Goal: Information Seeking & Learning: Learn about a topic

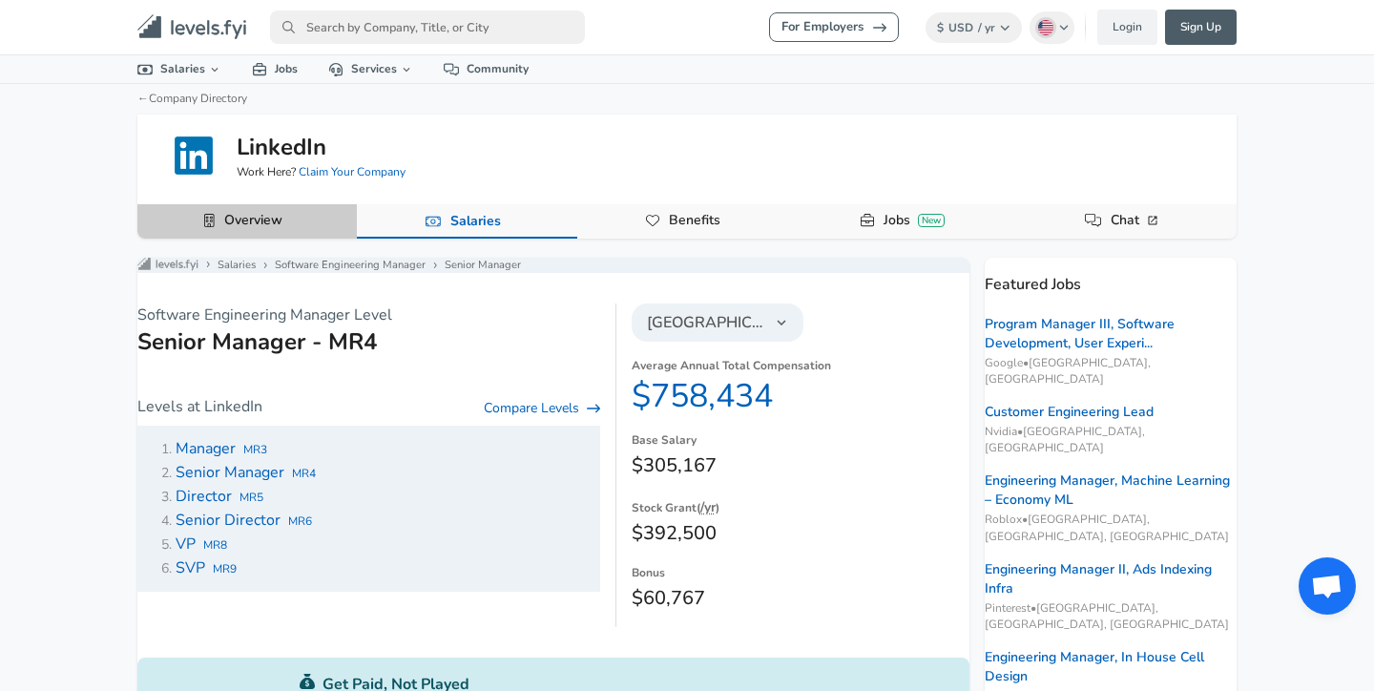
click at [296, 219] on button "Overview" at bounding box center [246, 221] width 219 height 34
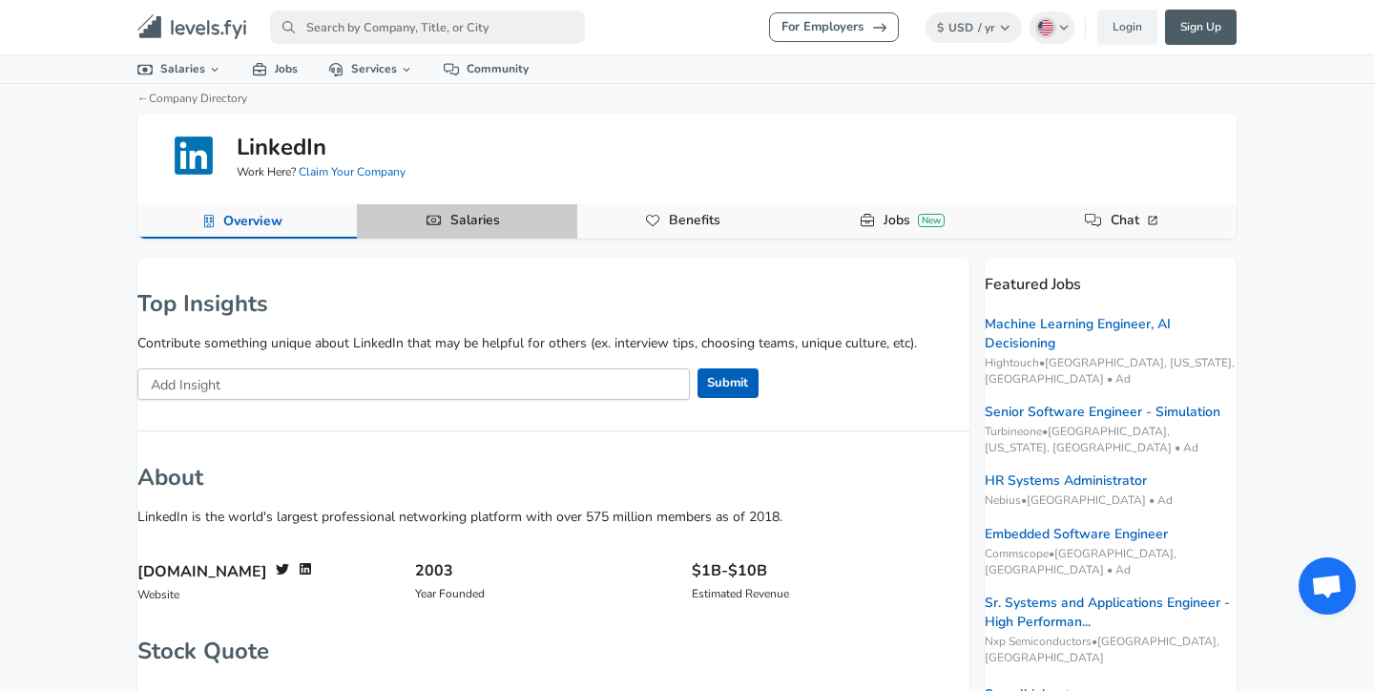
click at [469, 229] on link "Salaries" at bounding box center [475, 220] width 65 height 32
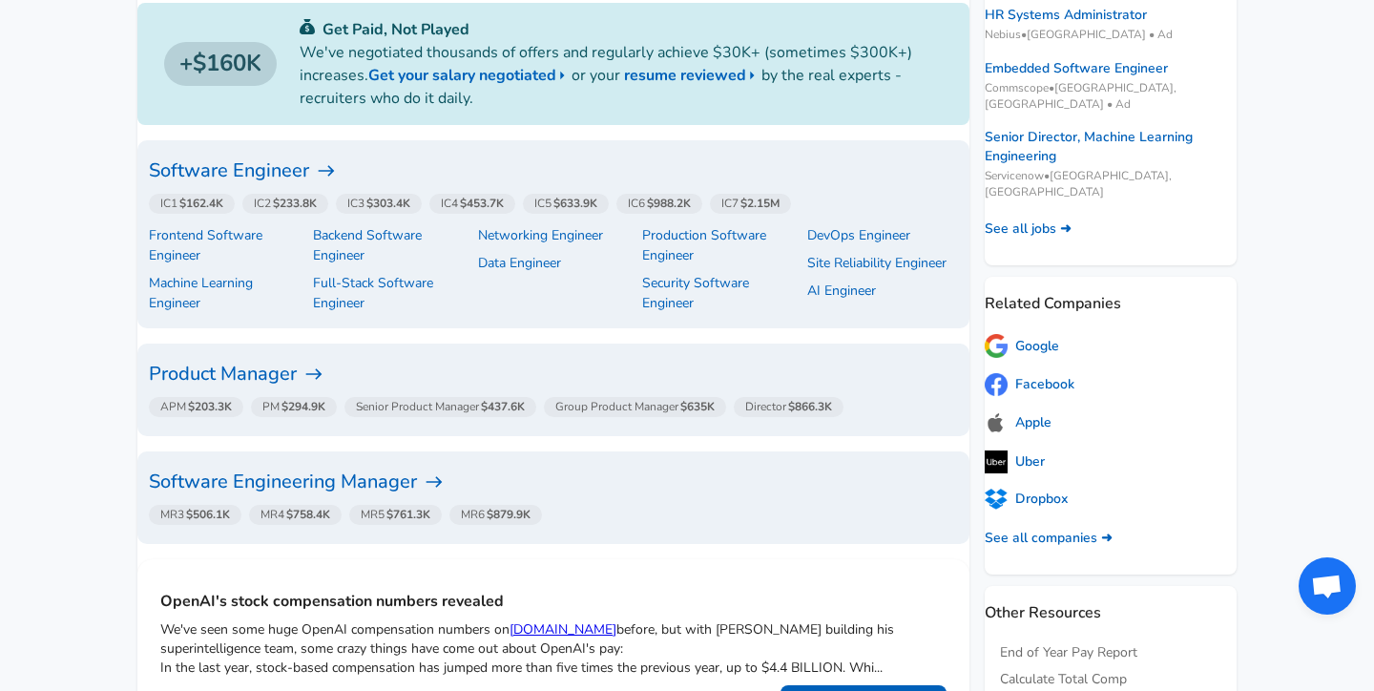
scroll to position [468, 0]
click at [253, 480] on h6 "Software Engineering Manager" at bounding box center [553, 480] width 809 height 31
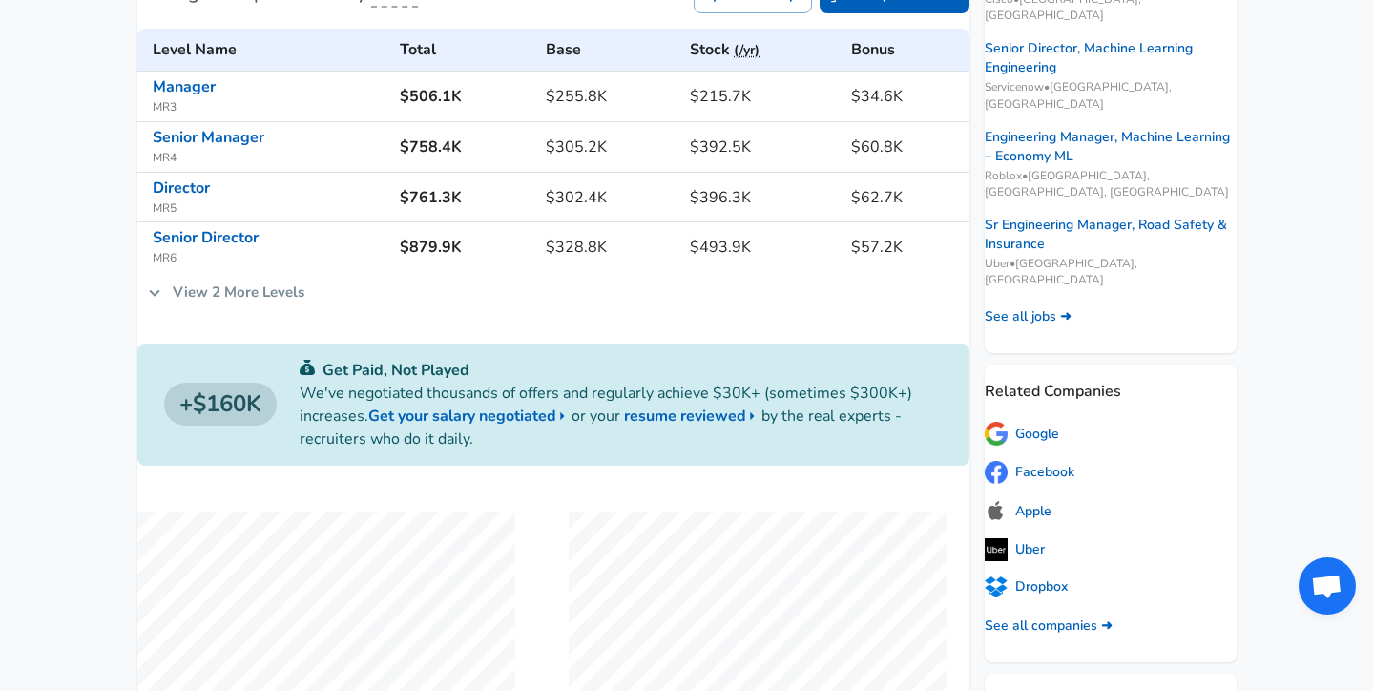
scroll to position [455, 0]
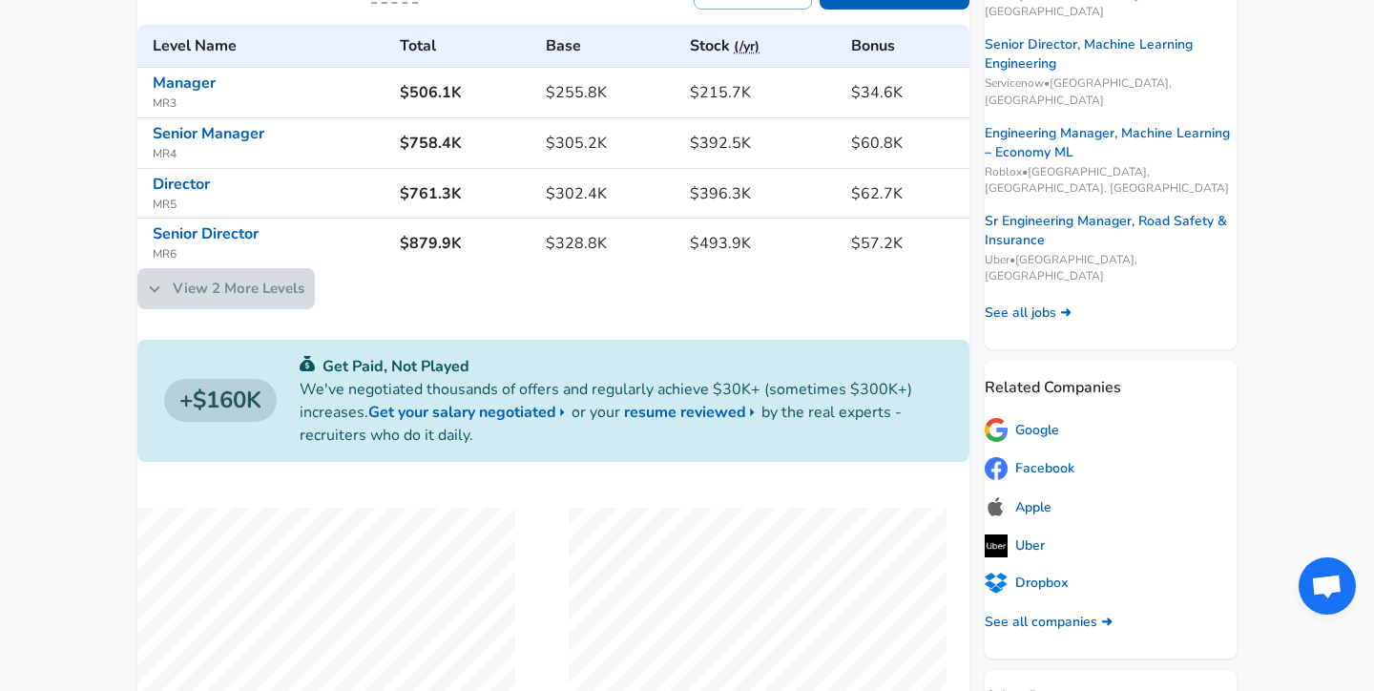
click at [222, 302] on link "View 2 More Levels" at bounding box center [225, 288] width 177 height 40
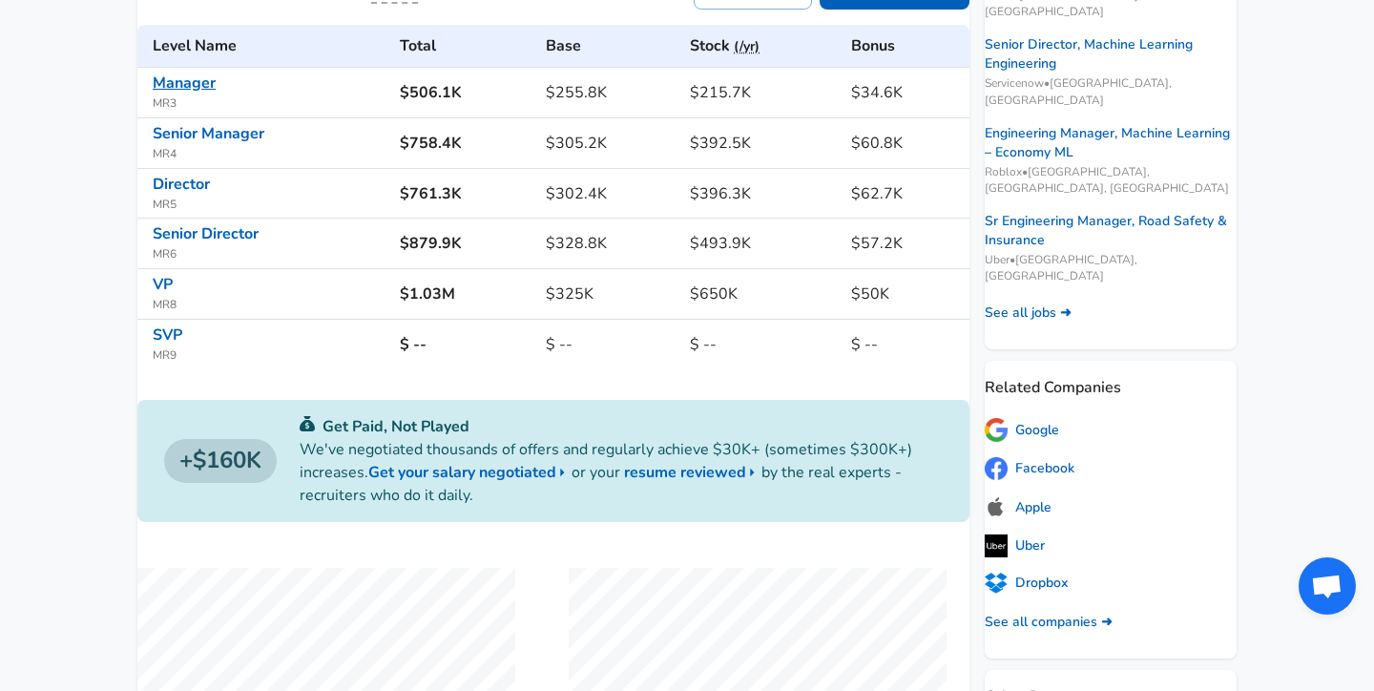
click at [204, 94] on link "Manager" at bounding box center [184, 83] width 63 height 21
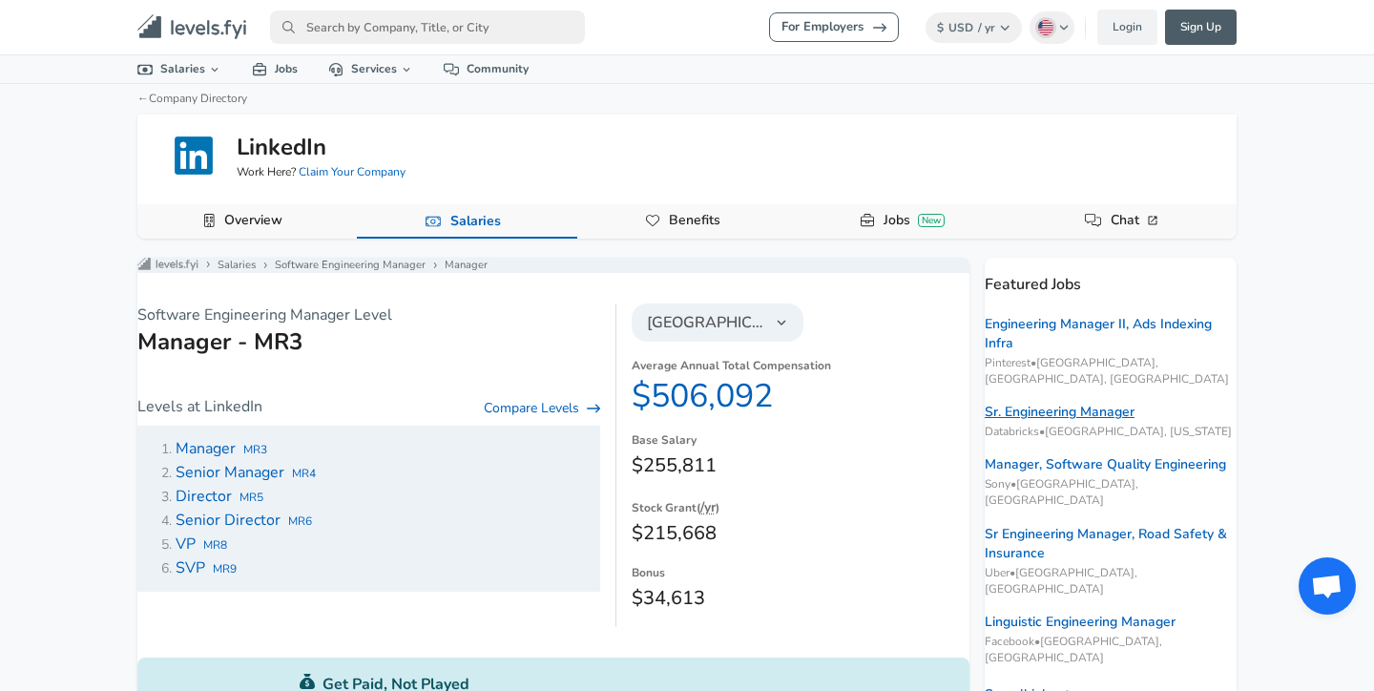
click at [1062, 403] on link "Sr. Engineering Manager" at bounding box center [1060, 412] width 150 height 19
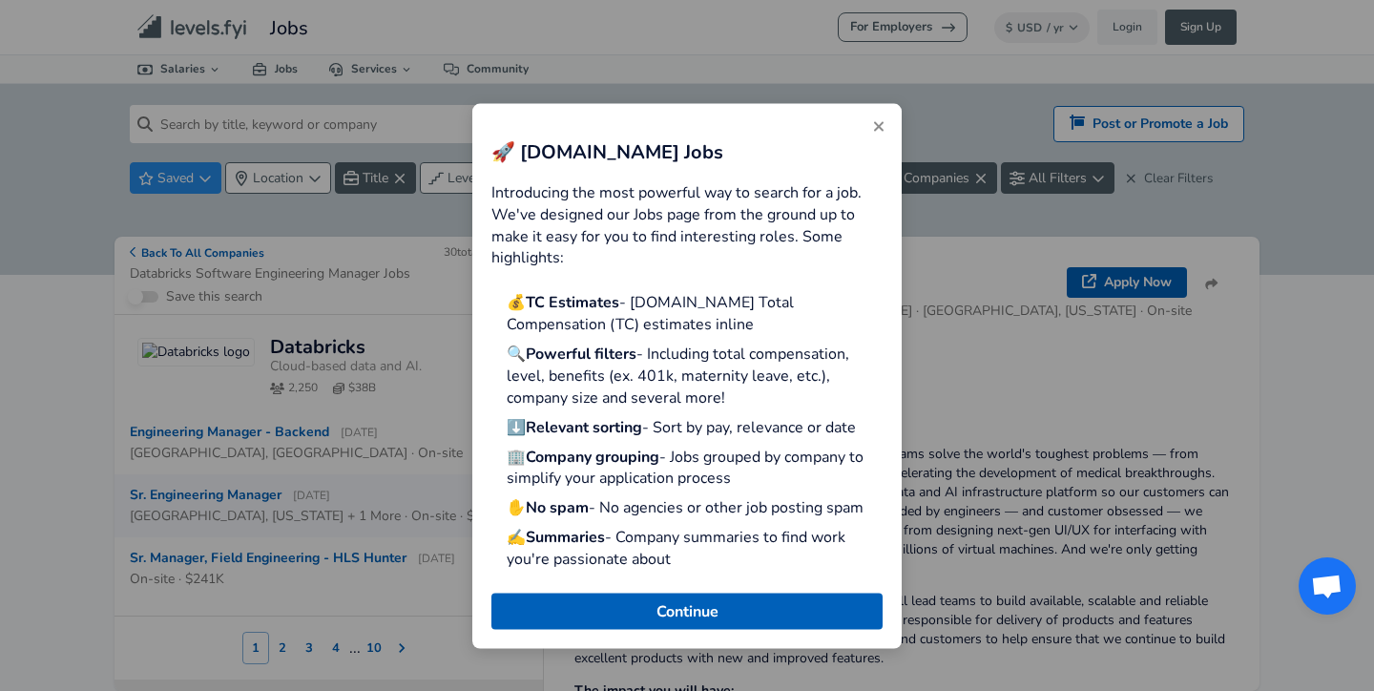
click at [875, 125] on icon "Close" at bounding box center [878, 126] width 15 height 15
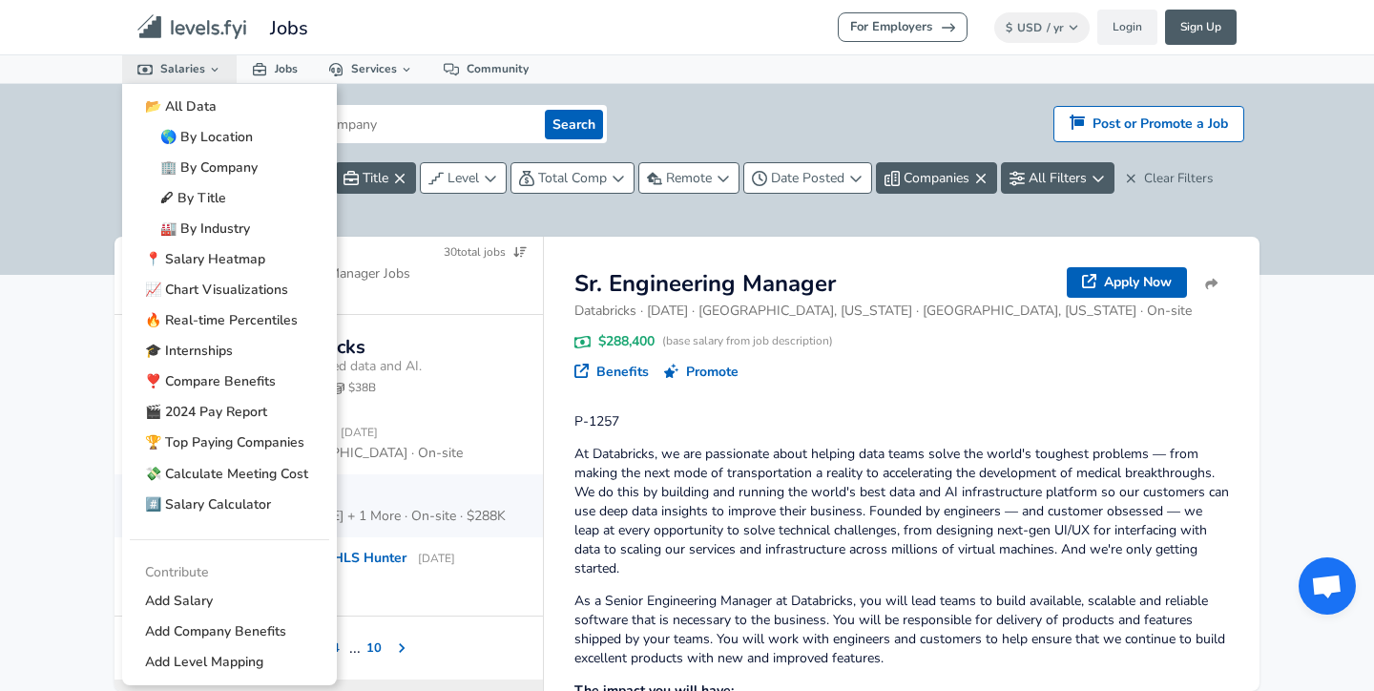
click at [167, 68] on link "Salaries" at bounding box center [179, 69] width 115 height 28
click at [215, 171] on link "🏢 By Company" at bounding box center [229, 168] width 199 height 31
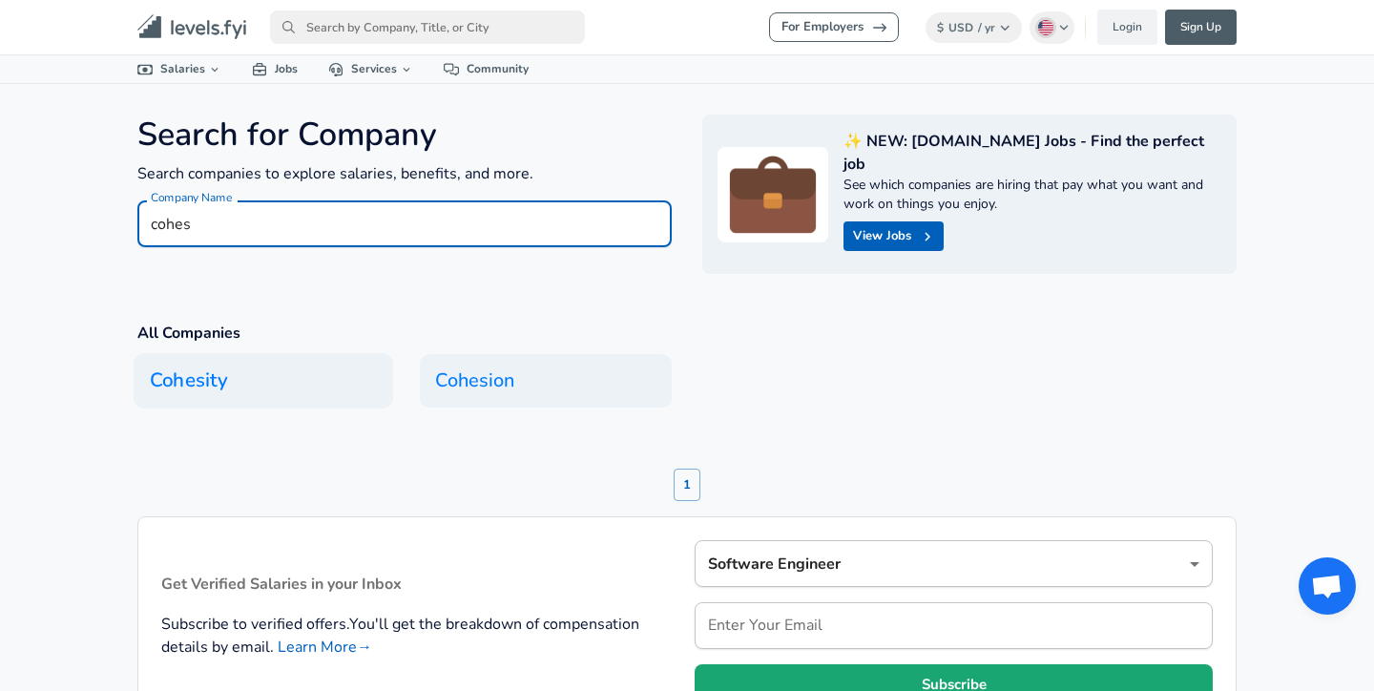
type input "cohes"
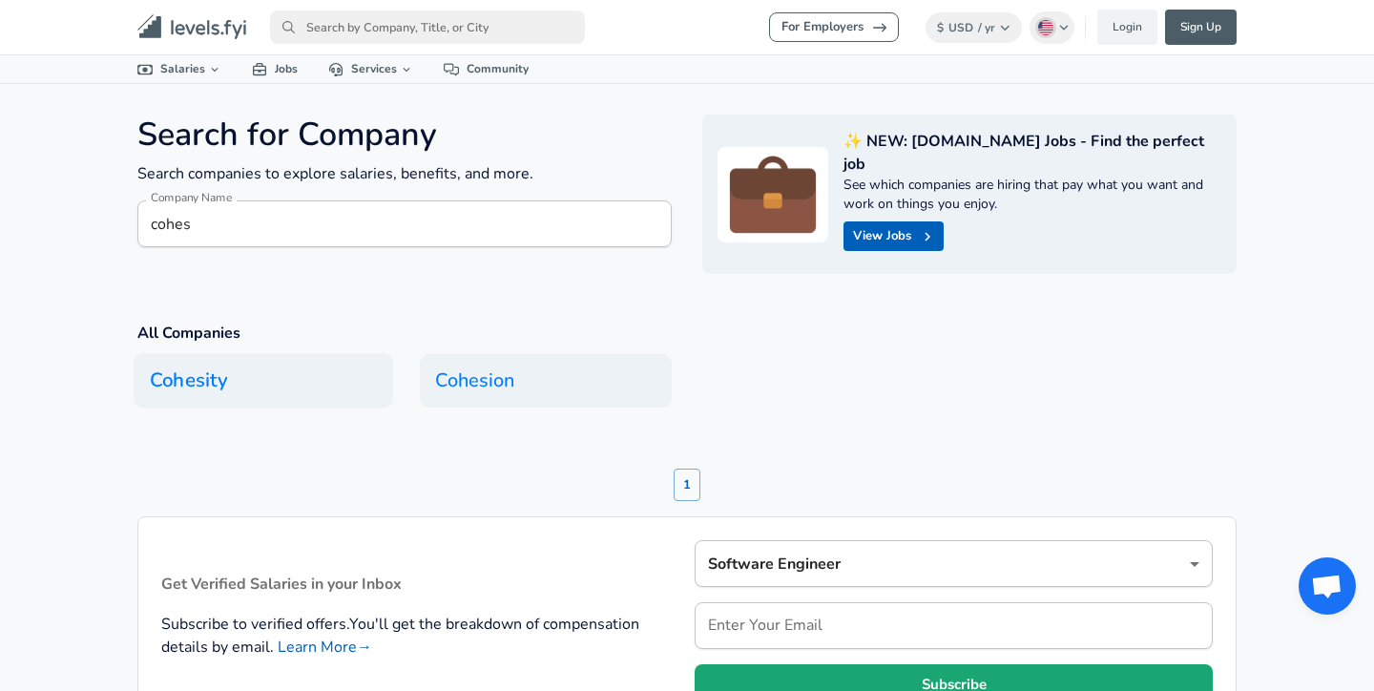
click at [240, 353] on h6 "Cohesity" at bounding box center [264, 380] width 260 height 55
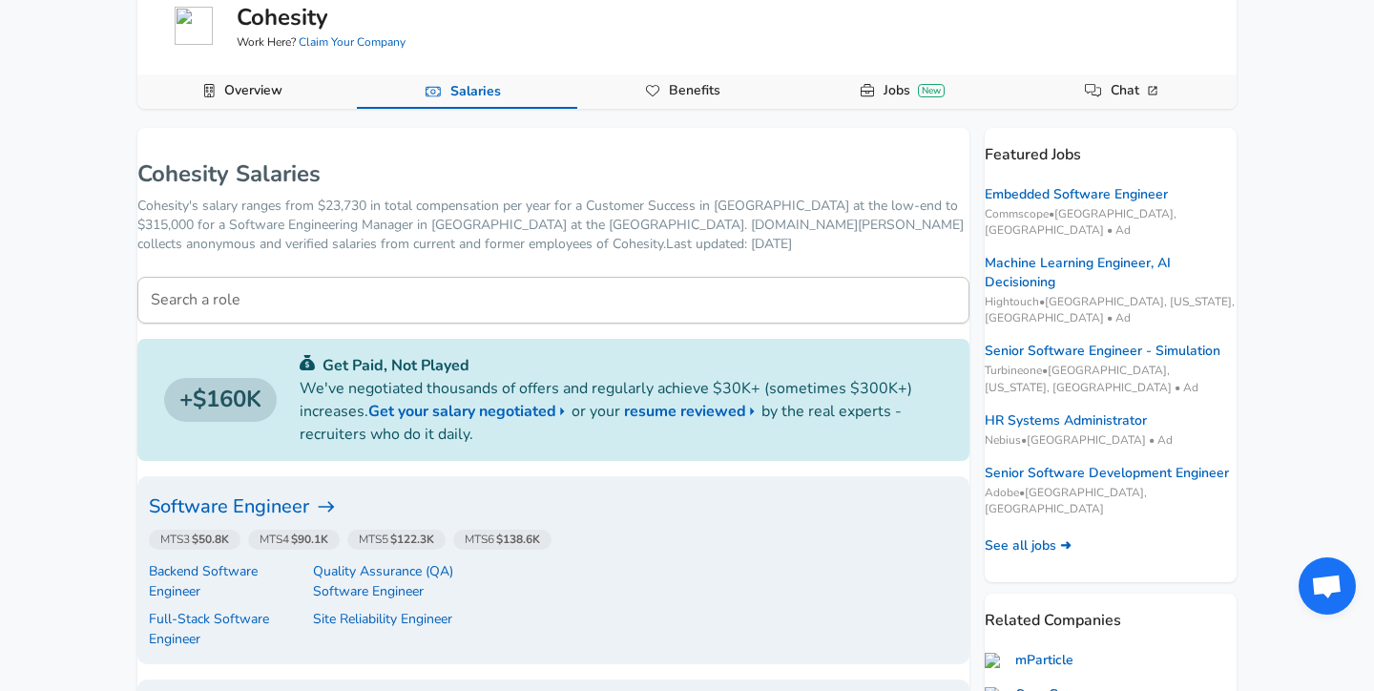
scroll to position [219, 0]
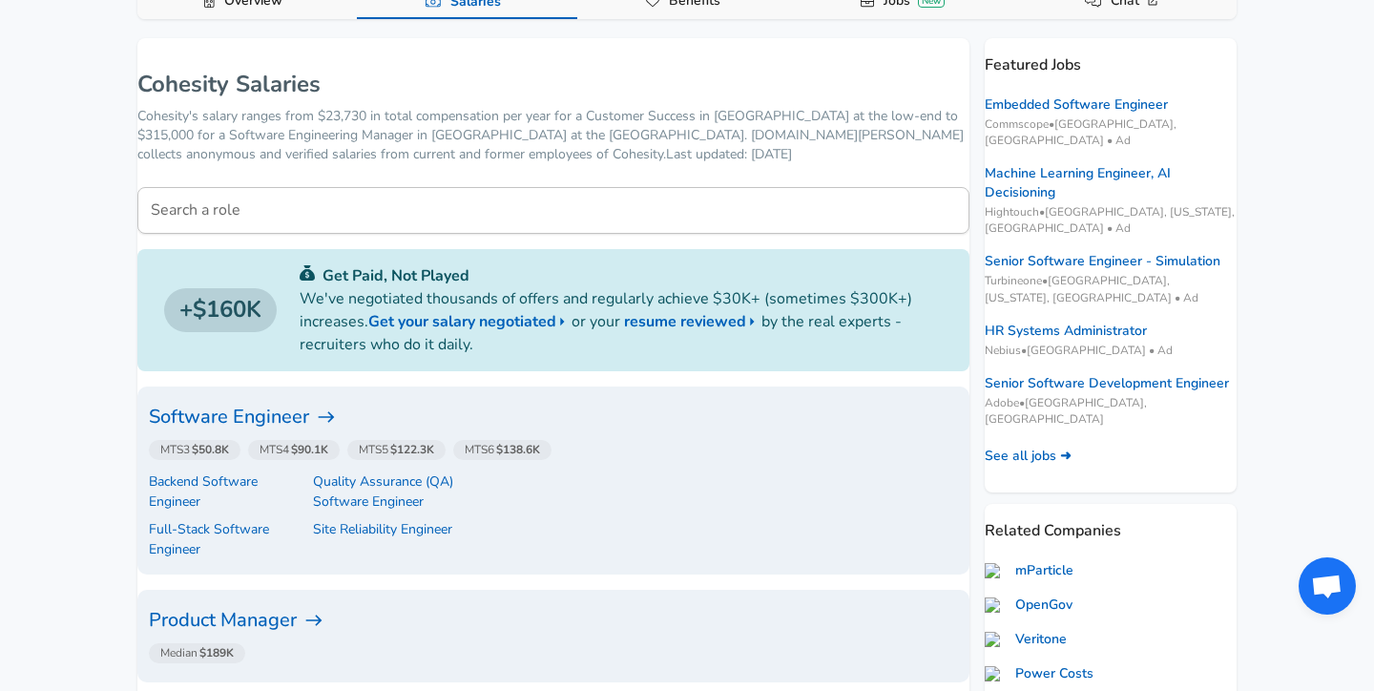
click at [296, 421] on h6 "Software Engineer" at bounding box center [553, 417] width 809 height 31
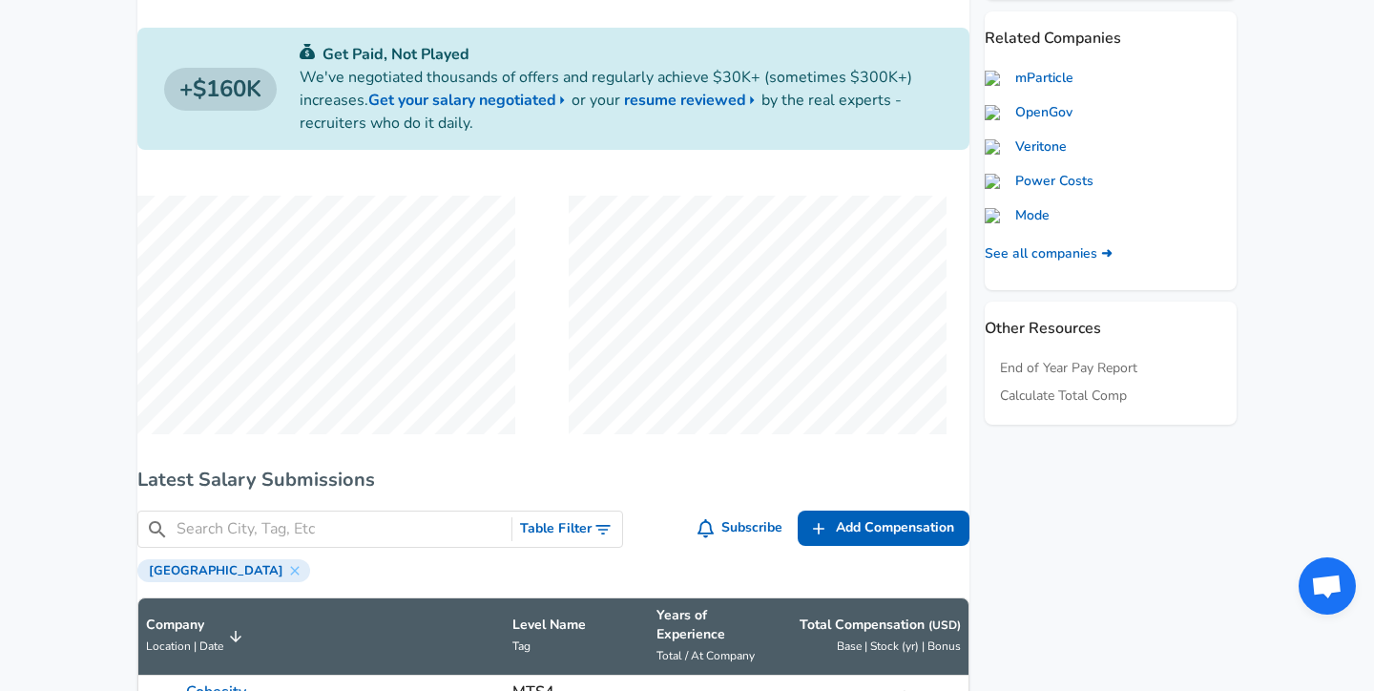
scroll to position [956, 0]
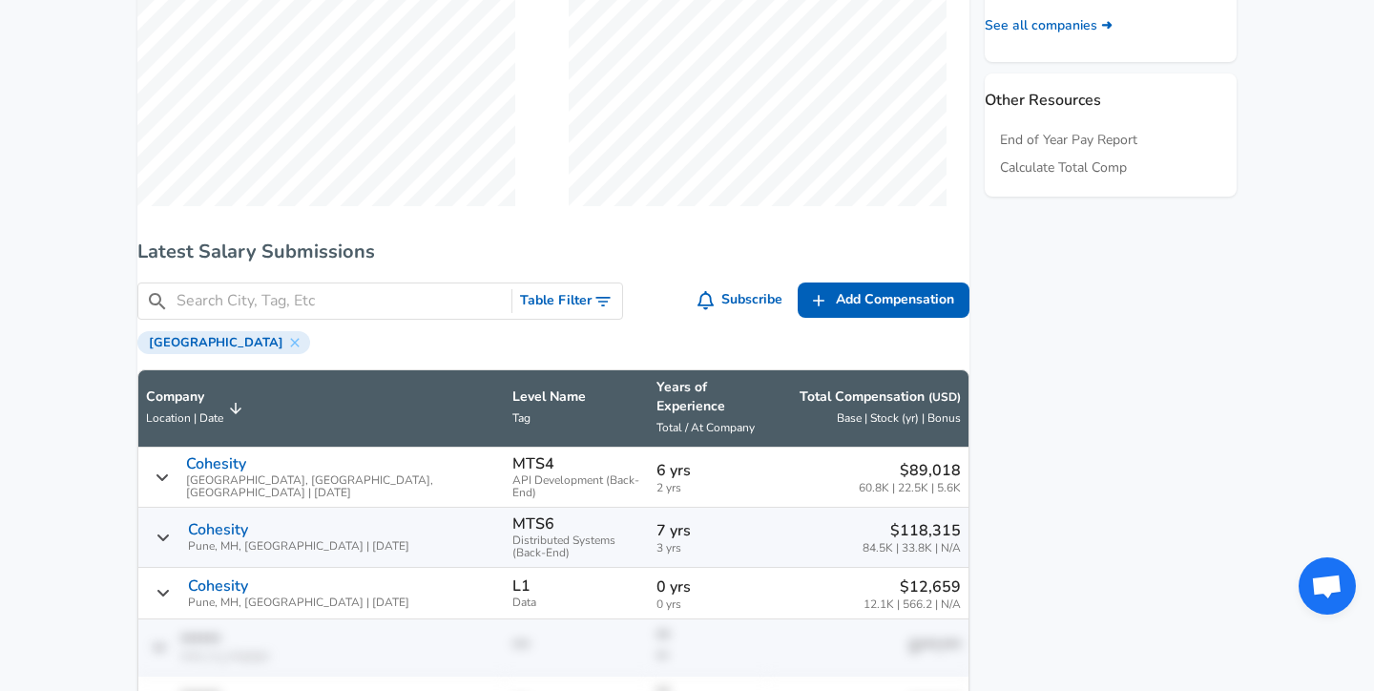
click at [312, 313] on input "Search City, Tag, Etc" at bounding box center [340, 301] width 327 height 24
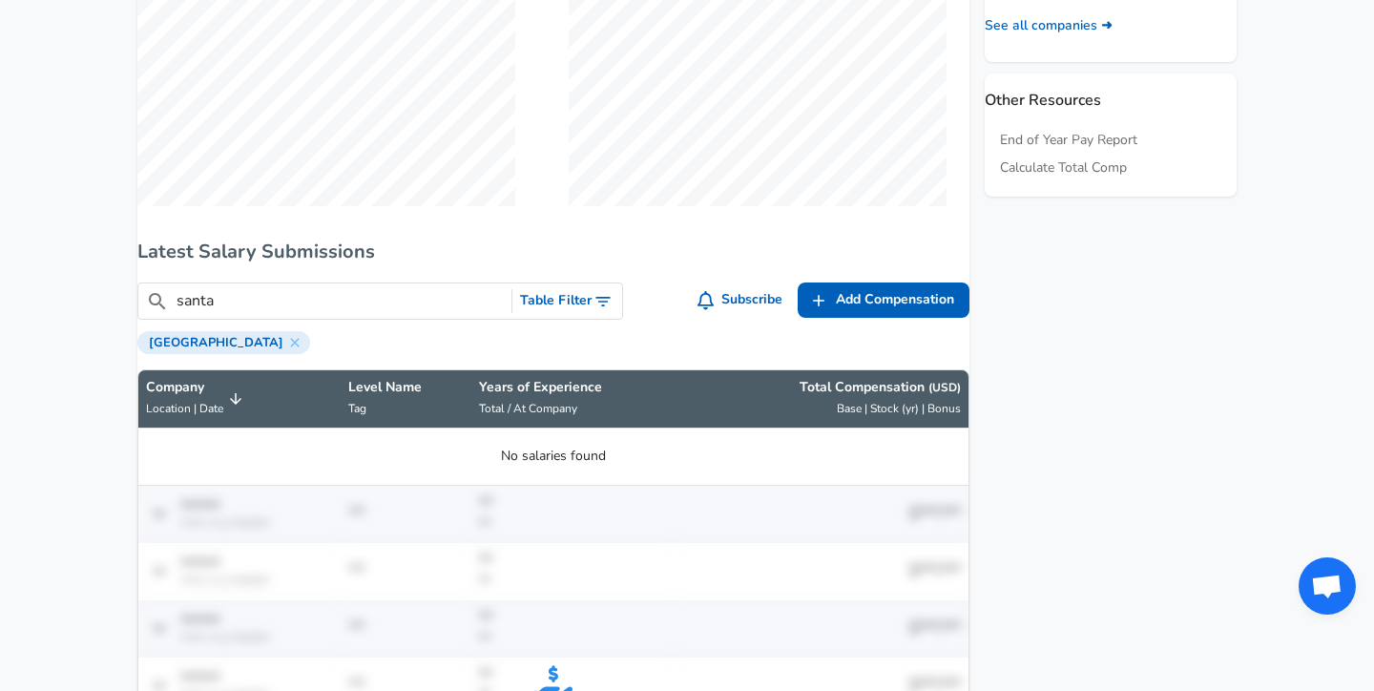
type input "sant"
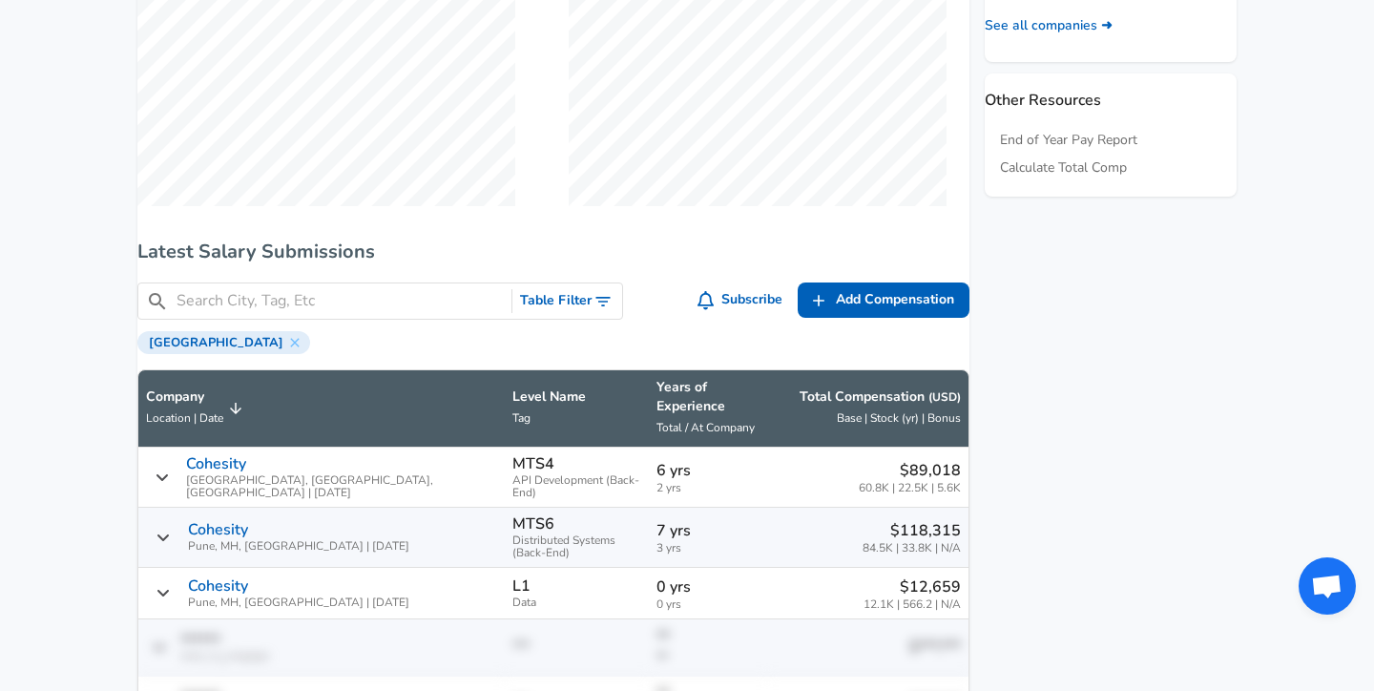
click at [212, 347] on div "[GEOGRAPHIC_DATA]" at bounding box center [223, 342] width 173 height 23
click at [290, 346] on icon at bounding box center [294, 342] width 9 height 9
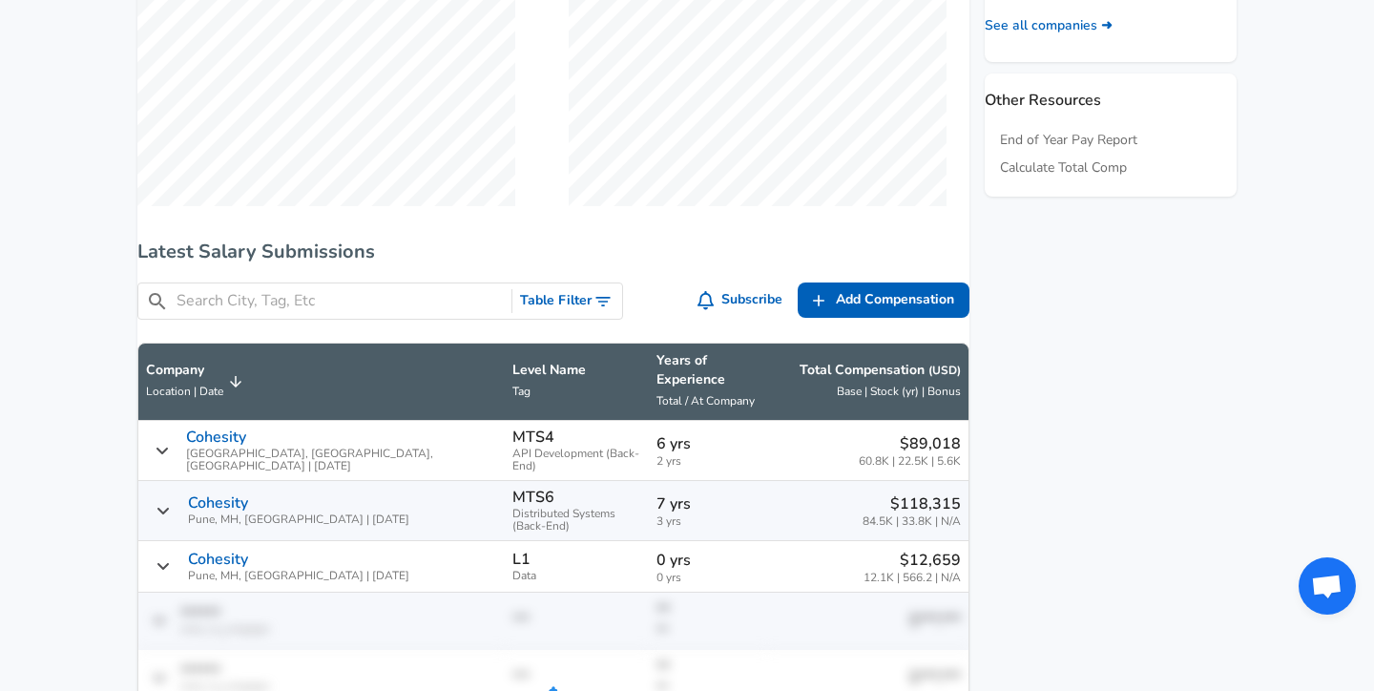
click at [283, 313] on input "Search City, Tag, Etc" at bounding box center [340, 301] width 327 height 24
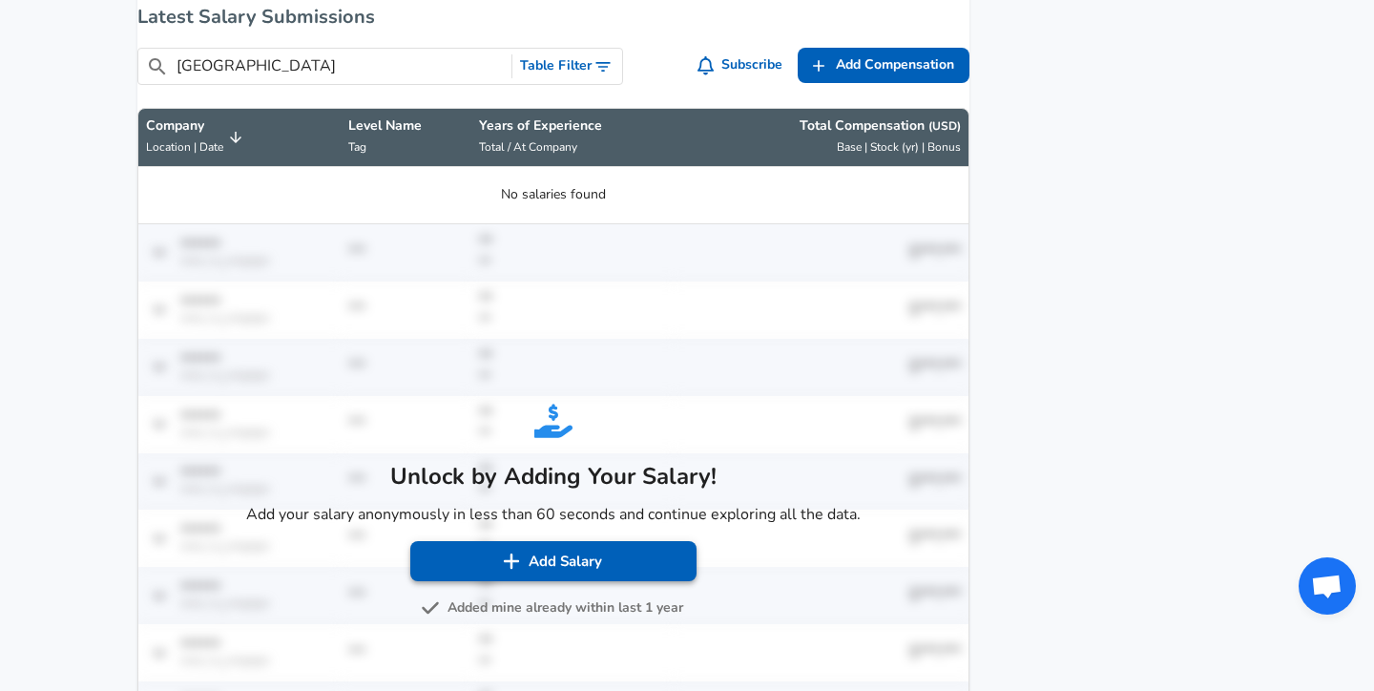
scroll to position [1201, 0]
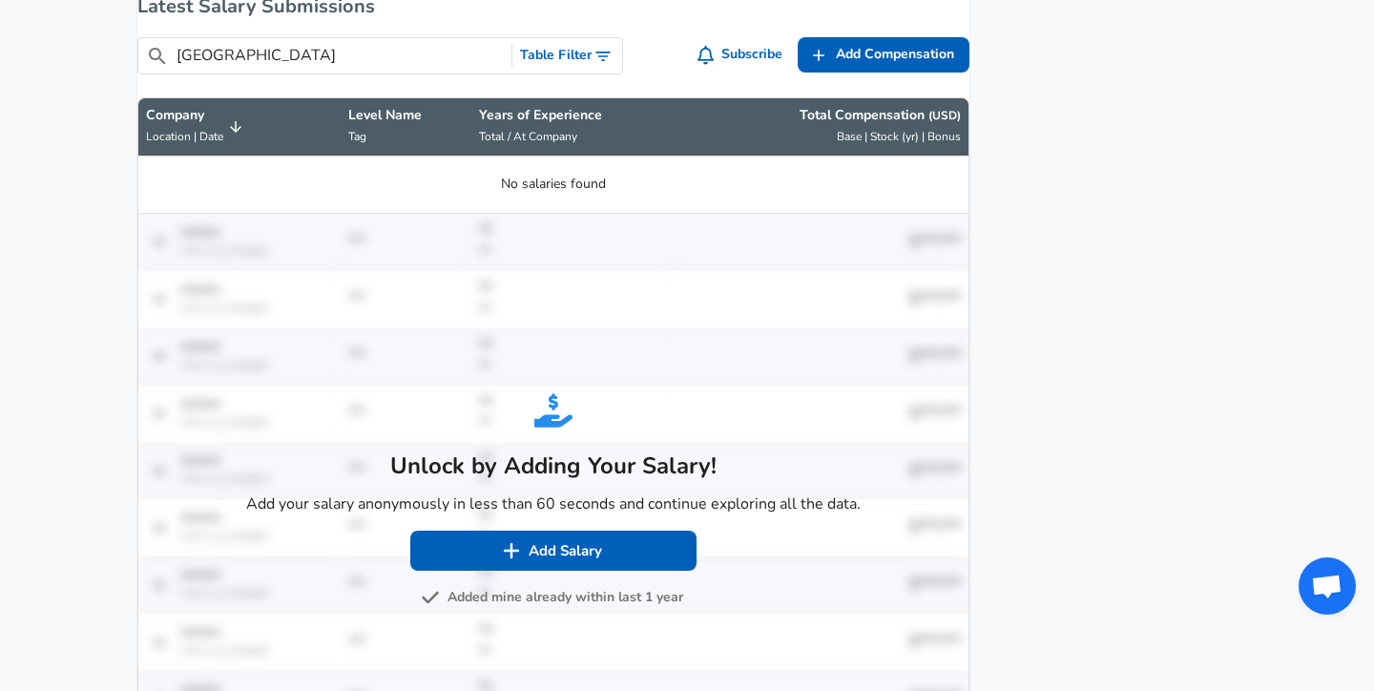
type input "[GEOGRAPHIC_DATA]"
click at [477, 610] on button "Added mine already within last 1 year" at bounding box center [554, 598] width 259 height 24
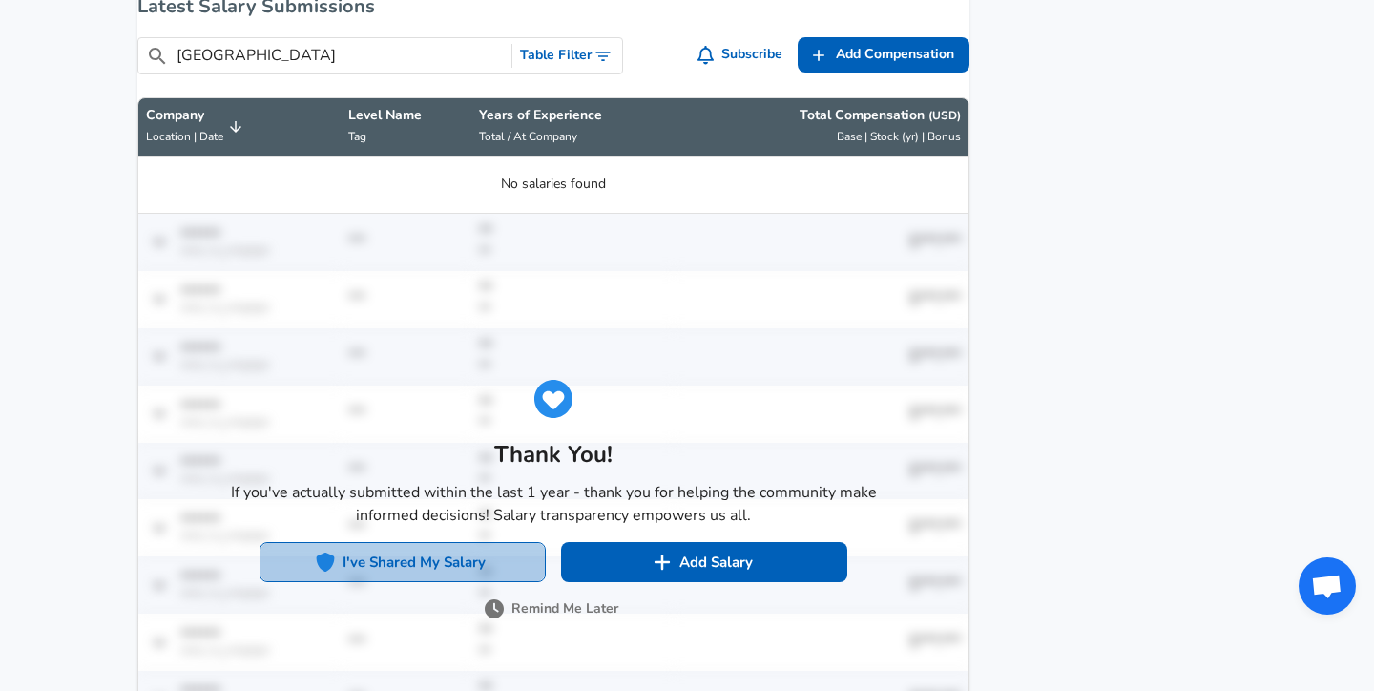
click at [504, 579] on button "I've Shared My Salary" at bounding box center [403, 562] width 286 height 40
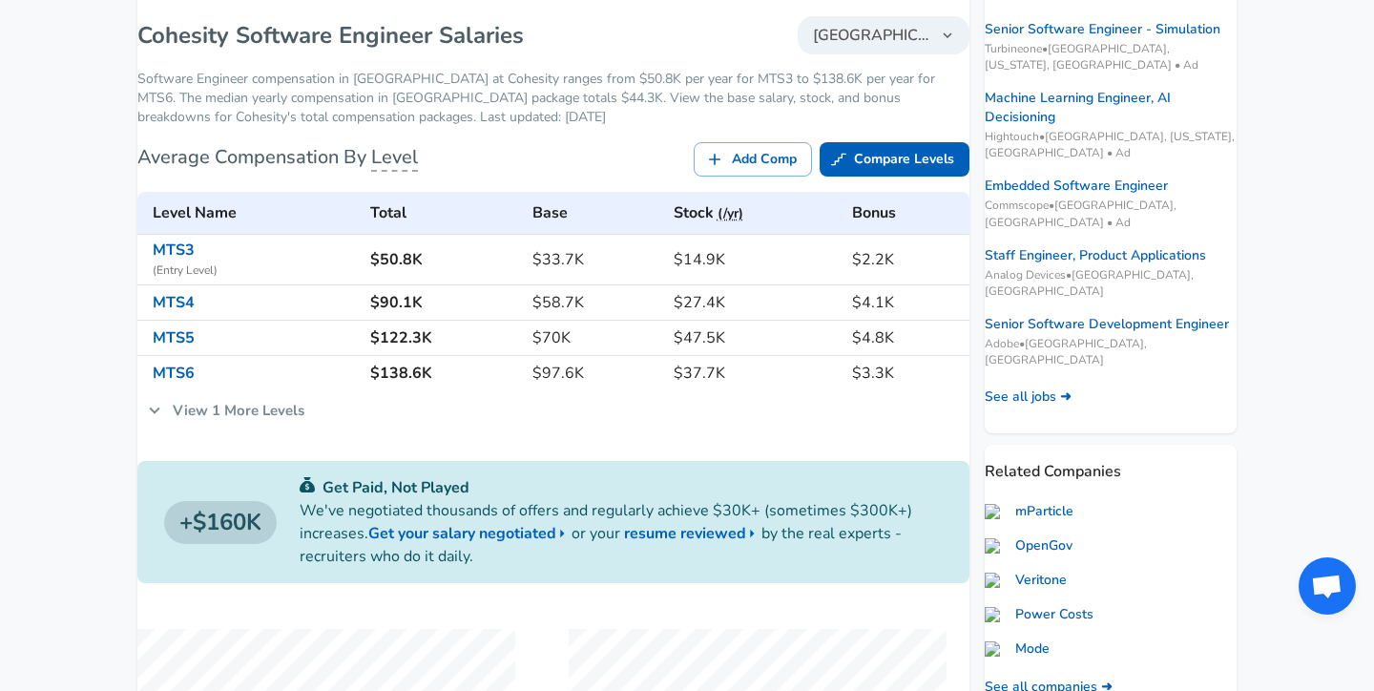
scroll to position [255, 0]
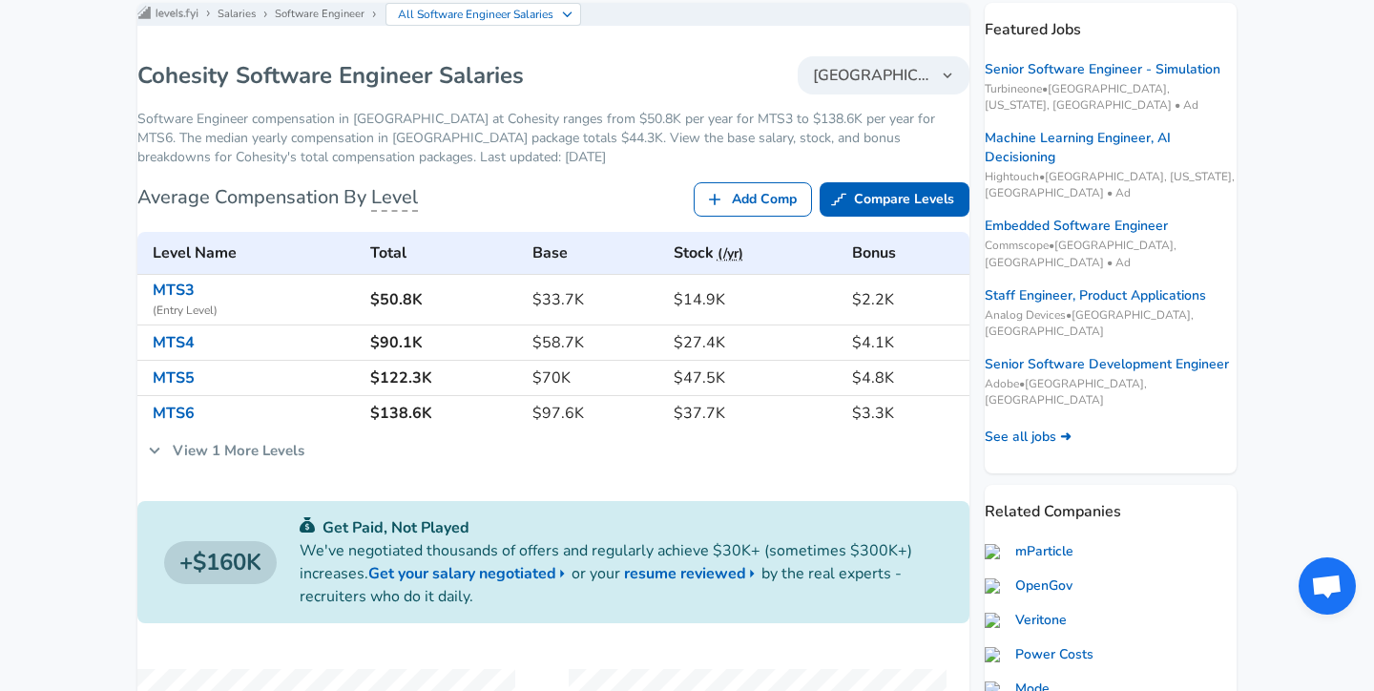
click at [705, 209] on icon at bounding box center [714, 199] width 19 height 19
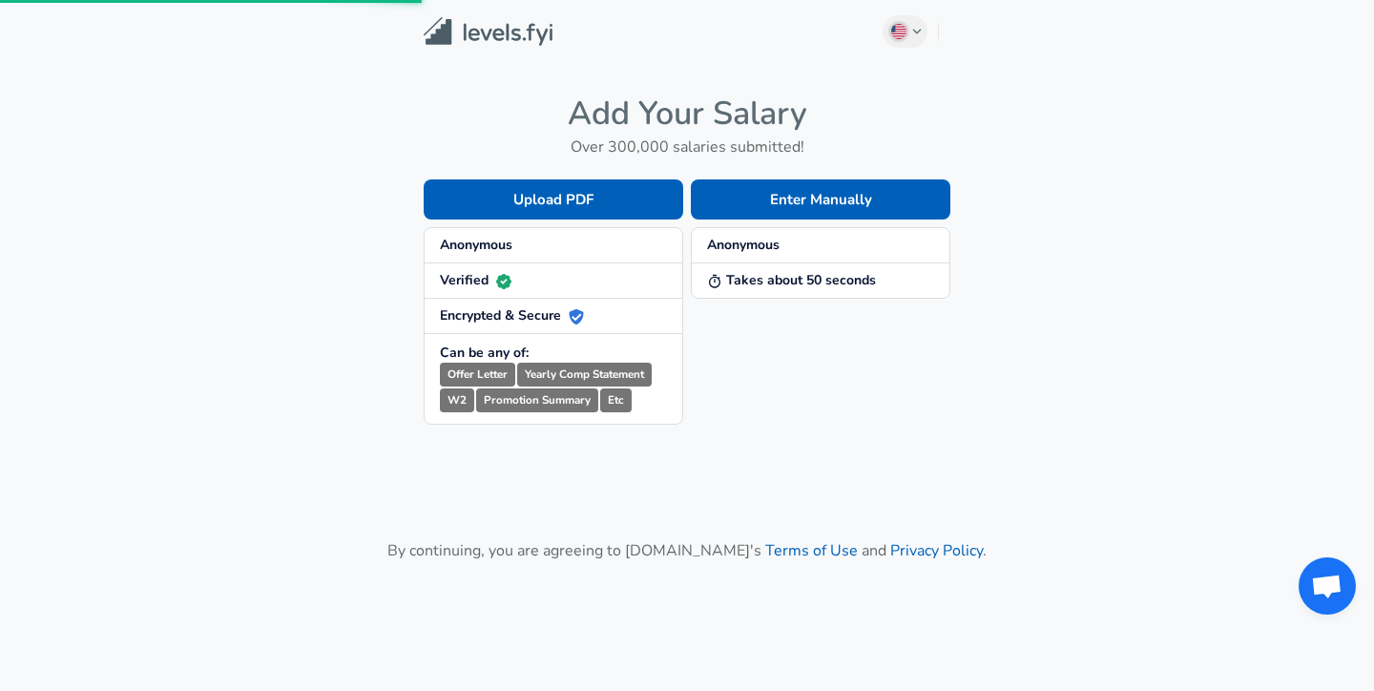
scroll to position [126, 0]
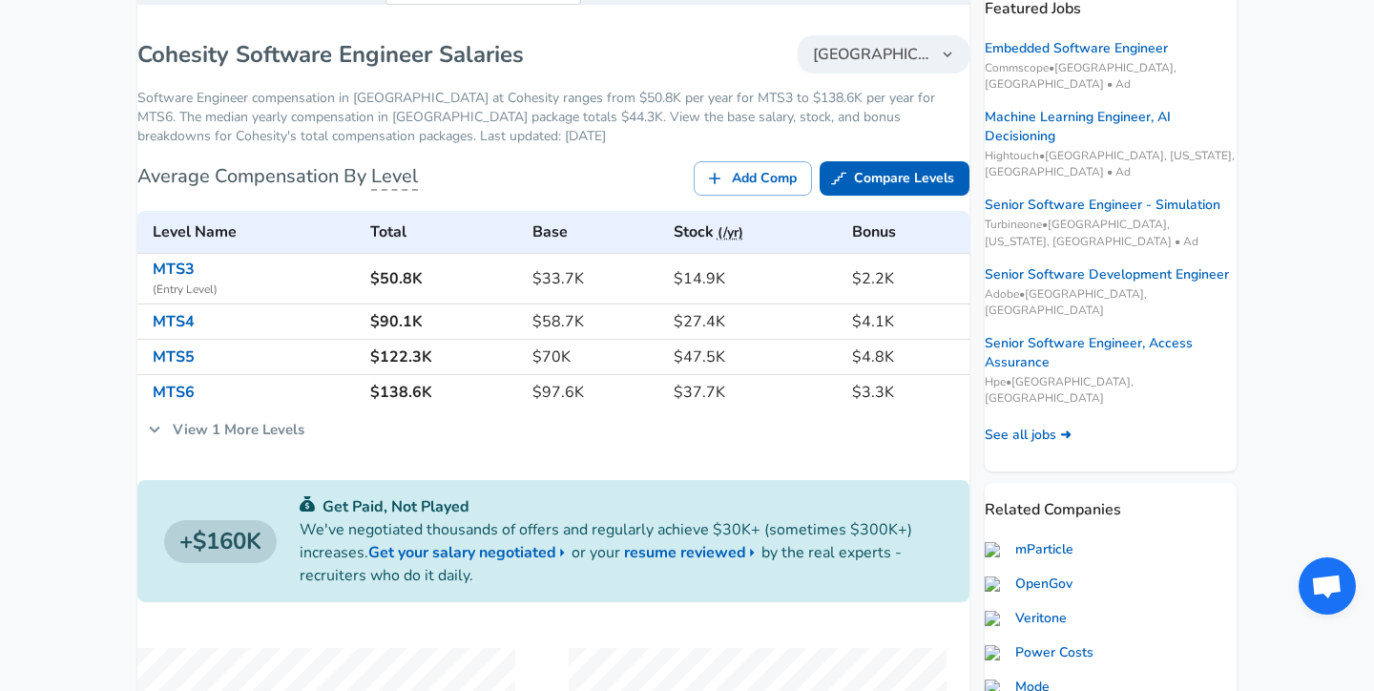
scroll to position [311, 0]
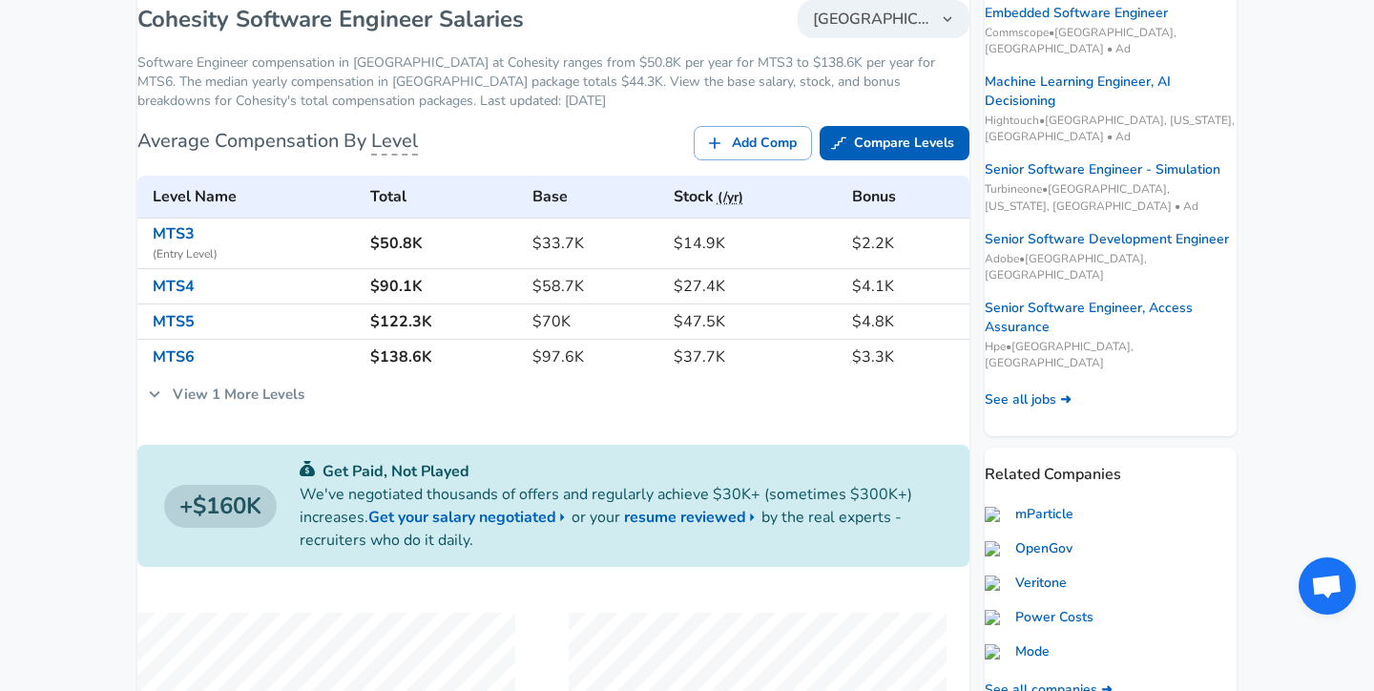
click at [287, 406] on link "View 1 More Levels" at bounding box center [225, 394] width 177 height 40
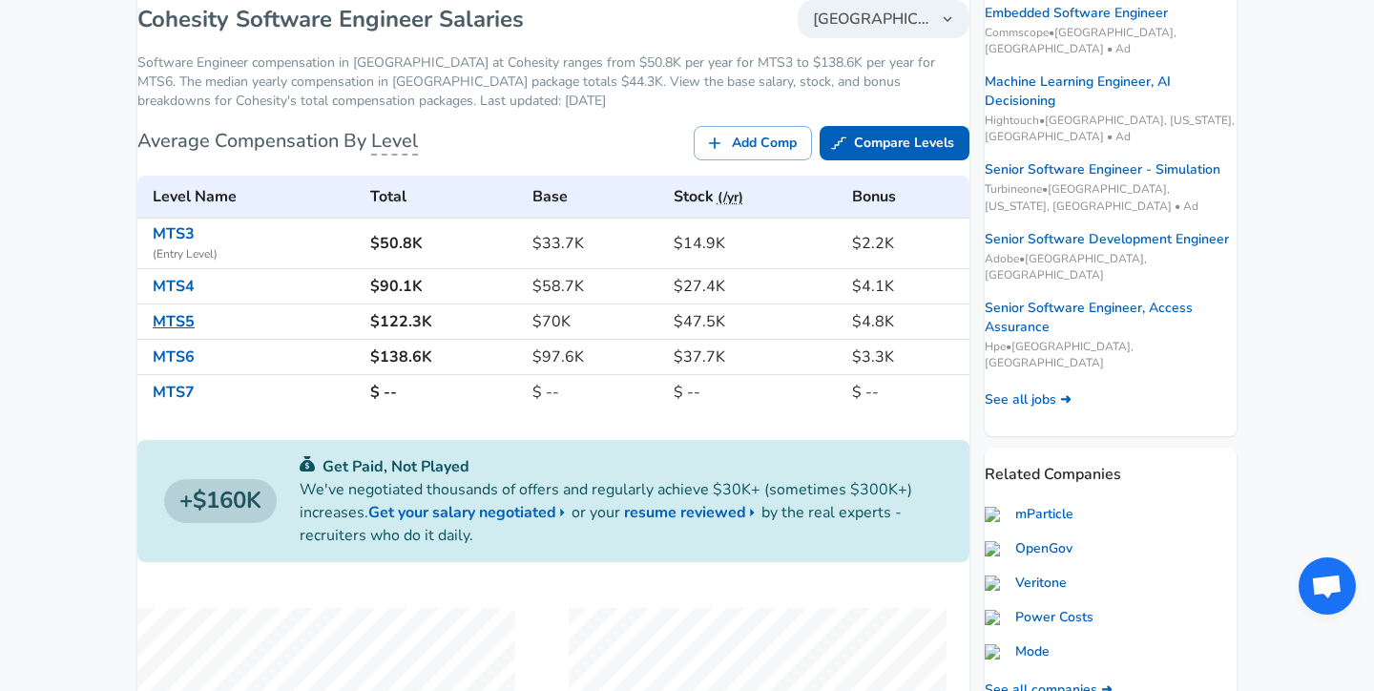
click at [195, 332] on link "MTS5" at bounding box center [174, 321] width 42 height 21
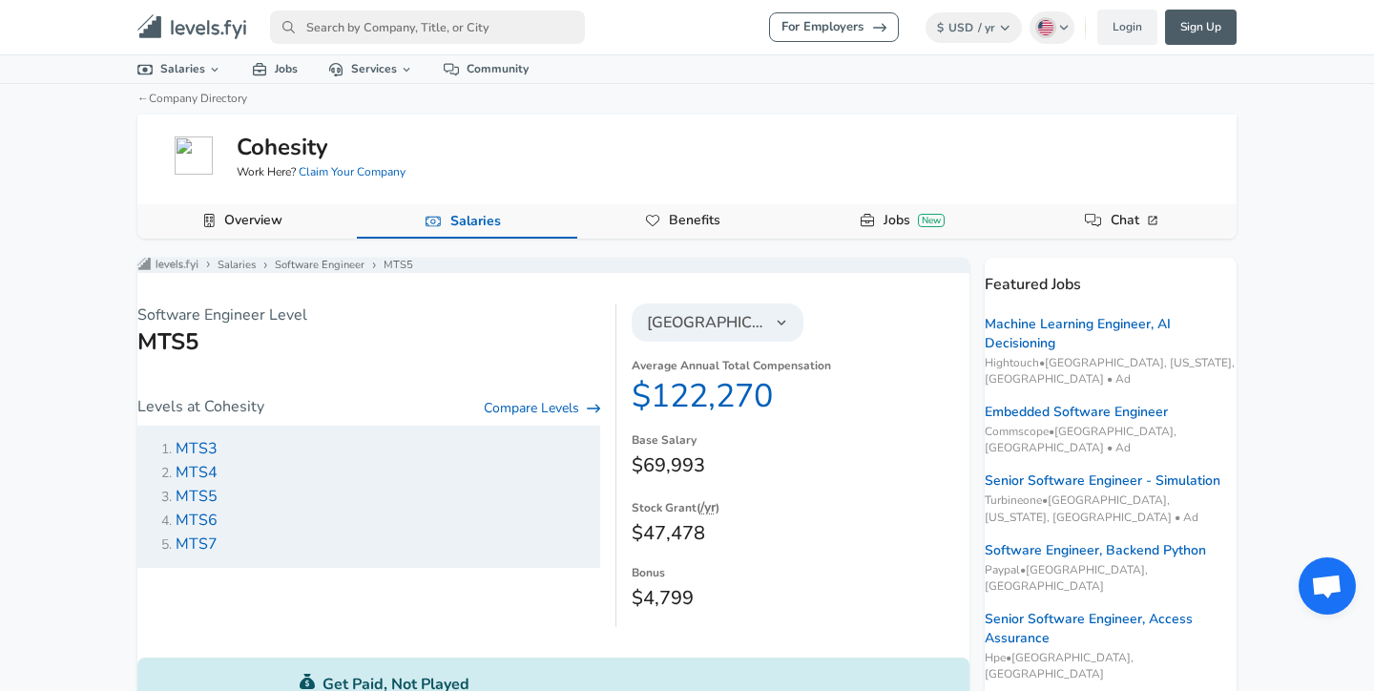
click at [212, 507] on span "MTS5" at bounding box center [197, 496] width 42 height 21
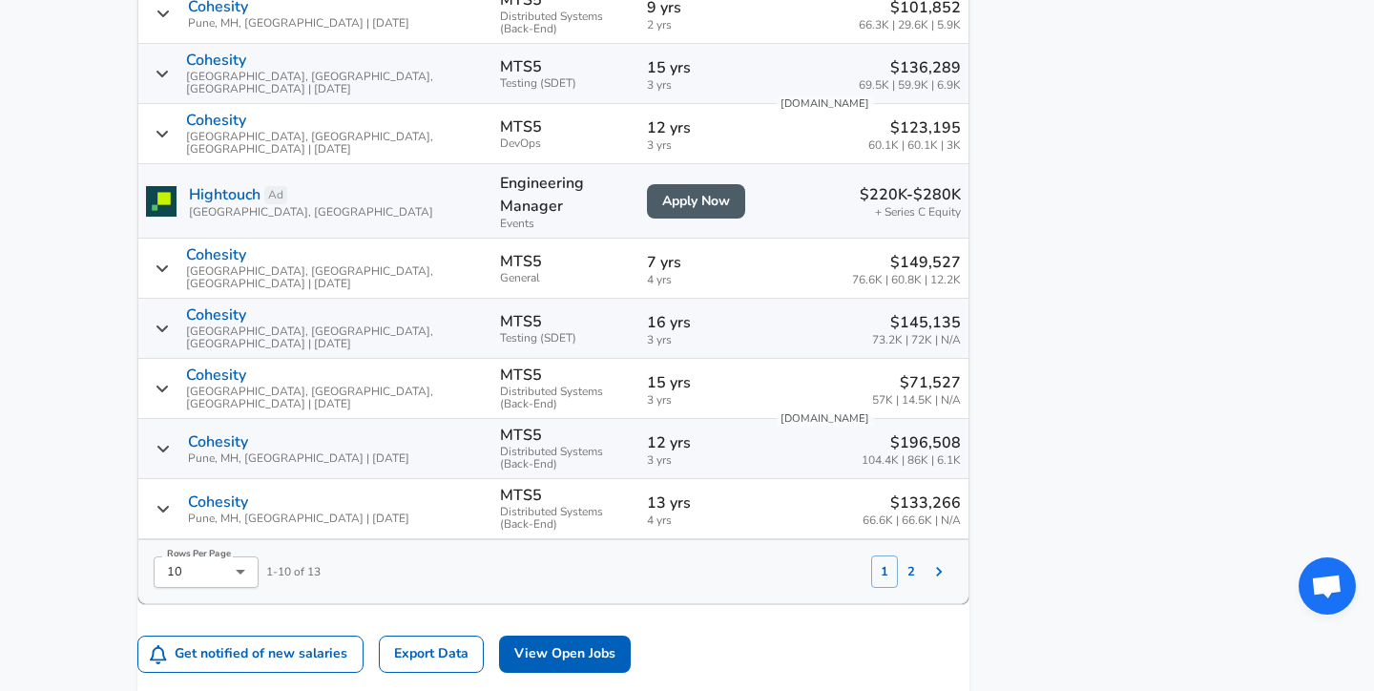
scroll to position [1427, 0]
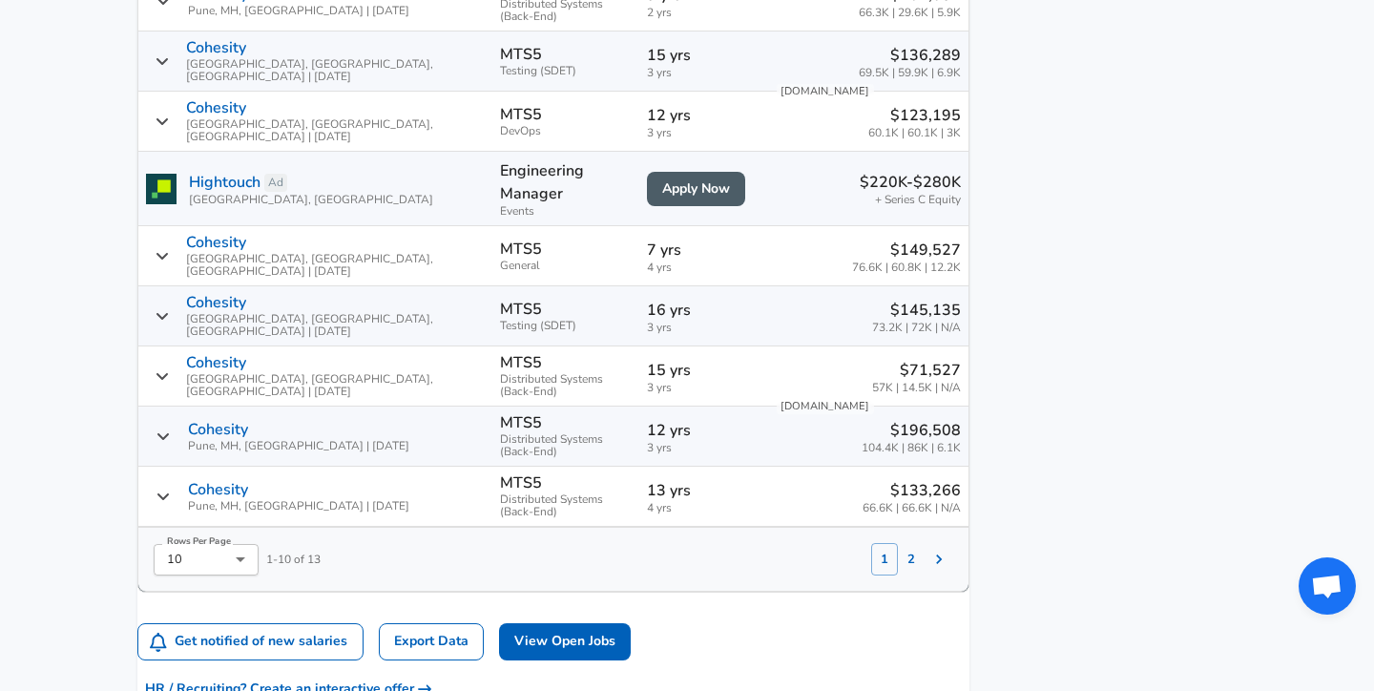
click at [898, 543] on button "2" at bounding box center [911, 559] width 27 height 32
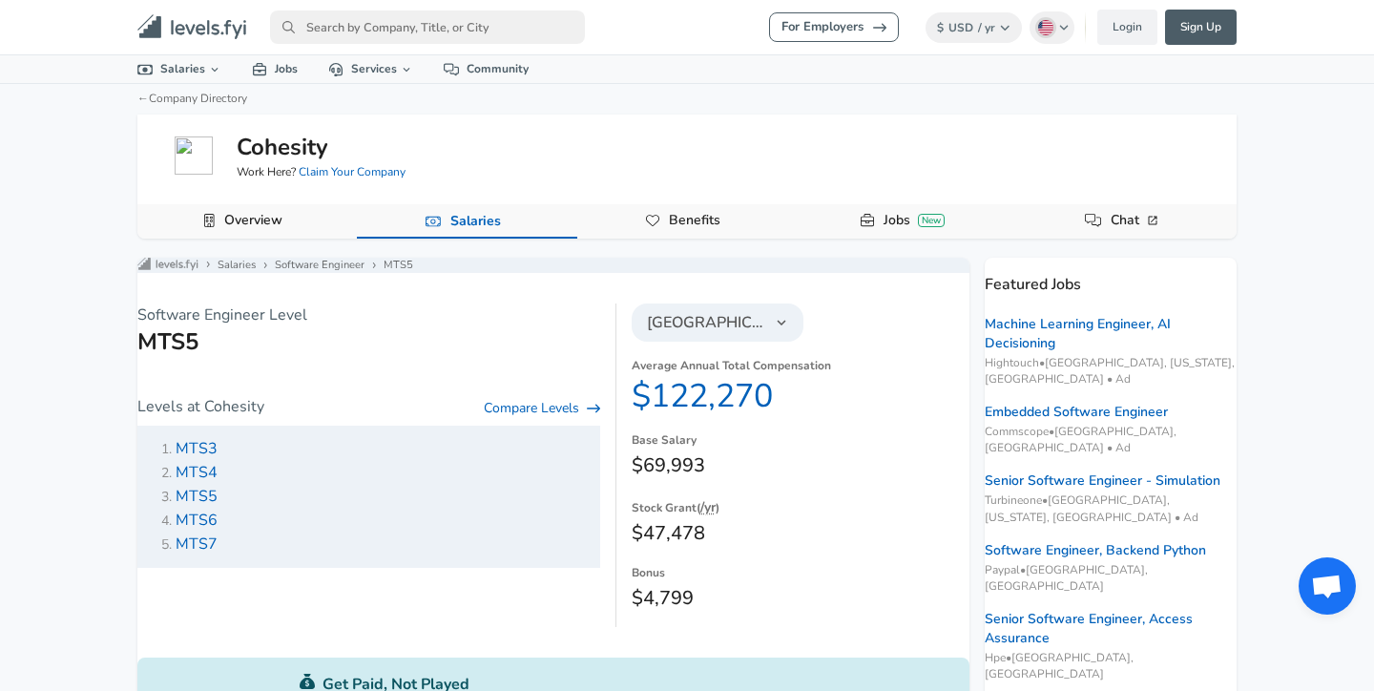
click at [678, 217] on link "Benefits" at bounding box center [694, 220] width 67 height 32
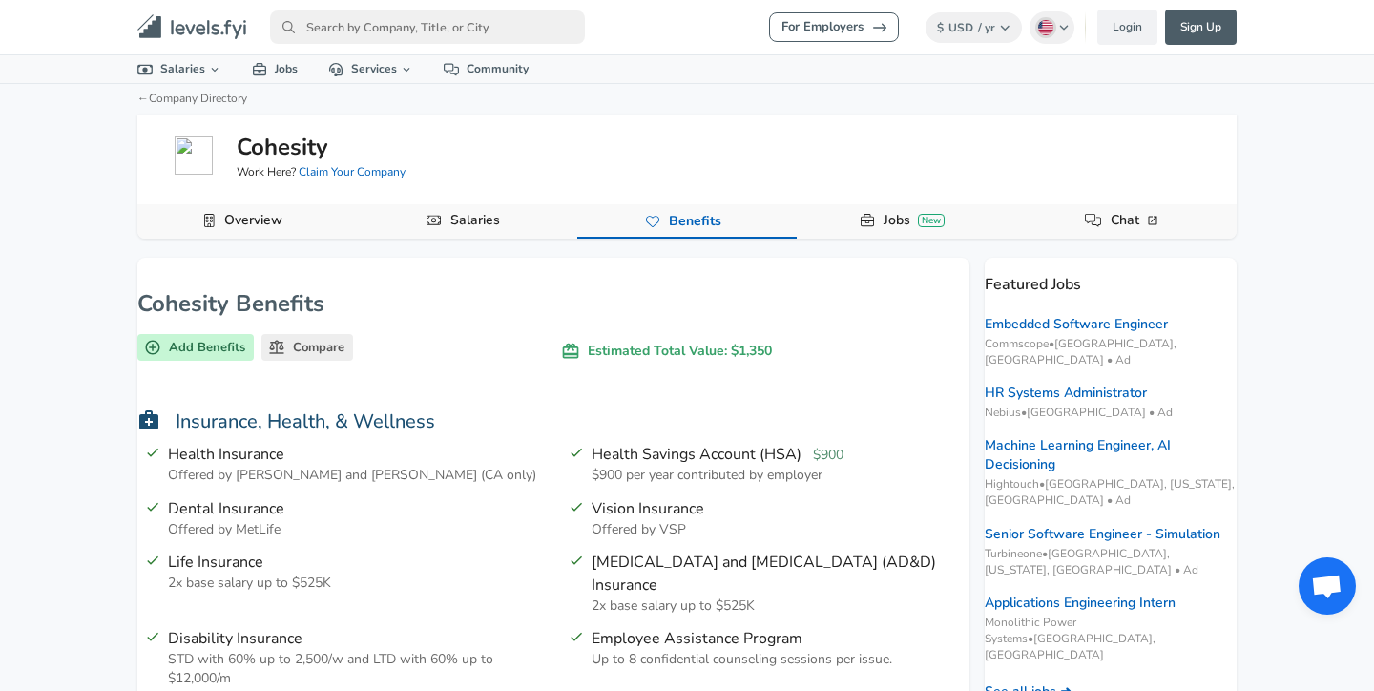
click at [244, 218] on link "Overview" at bounding box center [253, 220] width 73 height 32
